Goal: Find specific page/section: Find specific page/section

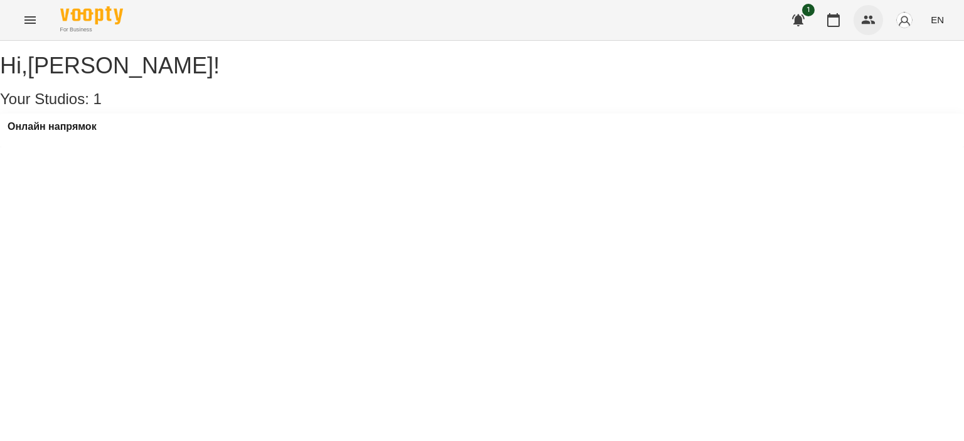
click at [879, 19] on button "button" at bounding box center [869, 20] width 30 height 30
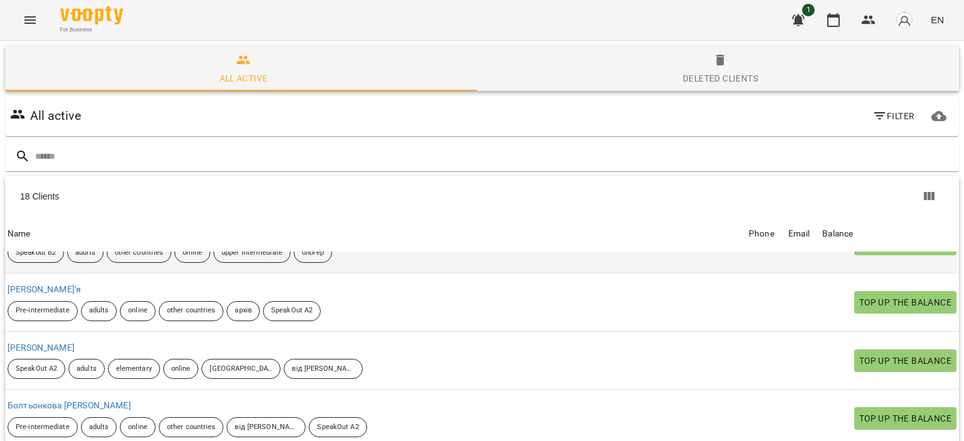
scroll to position [126, 0]
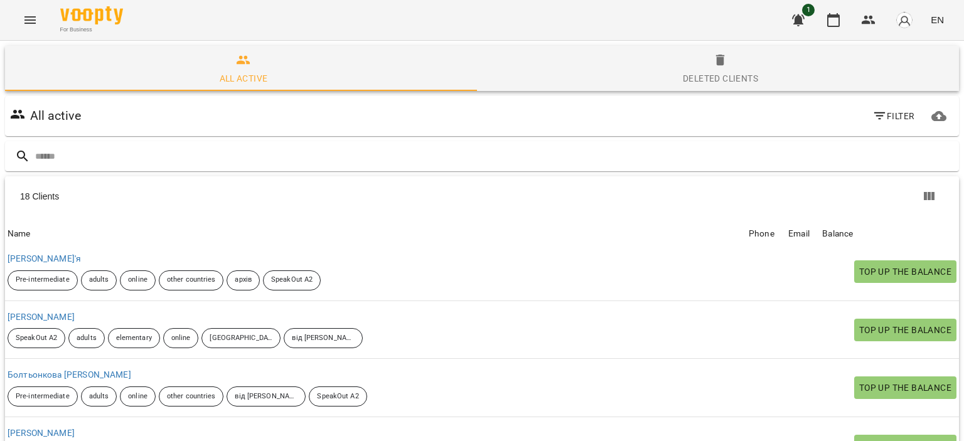
click at [914, 11] on span "button" at bounding box center [905, 20] width 18 height 18
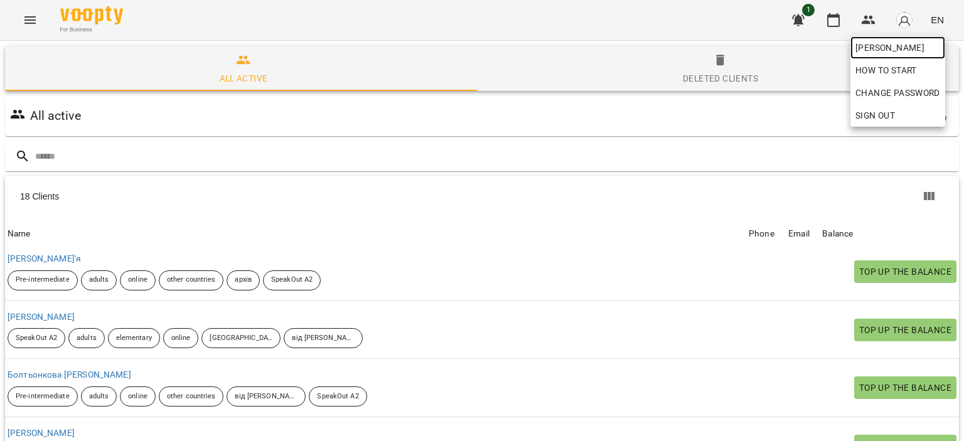
click at [902, 57] on link "[PERSON_NAME]" at bounding box center [898, 47] width 95 height 23
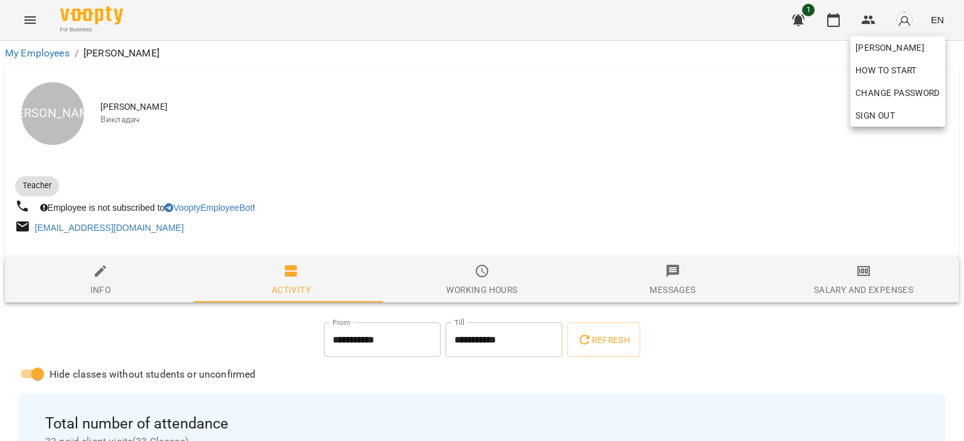
click at [427, 148] on div at bounding box center [482, 220] width 964 height 441
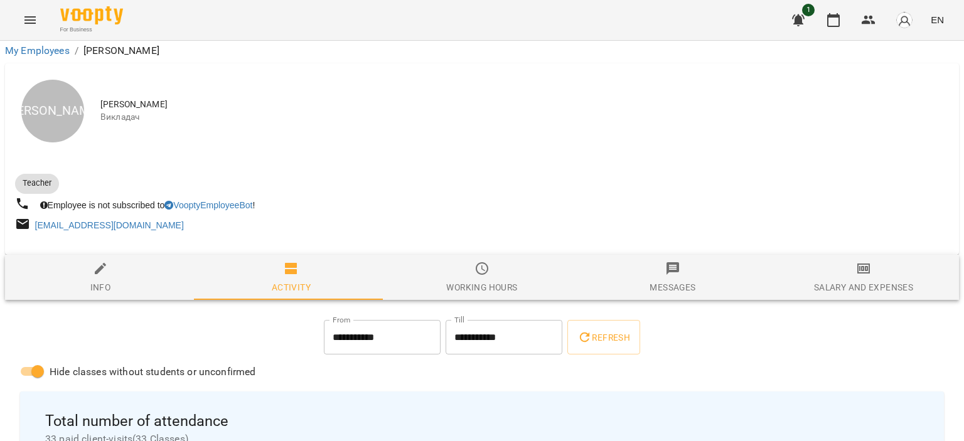
scroll to position [126, 0]
